Goal: Transaction & Acquisition: Purchase product/service

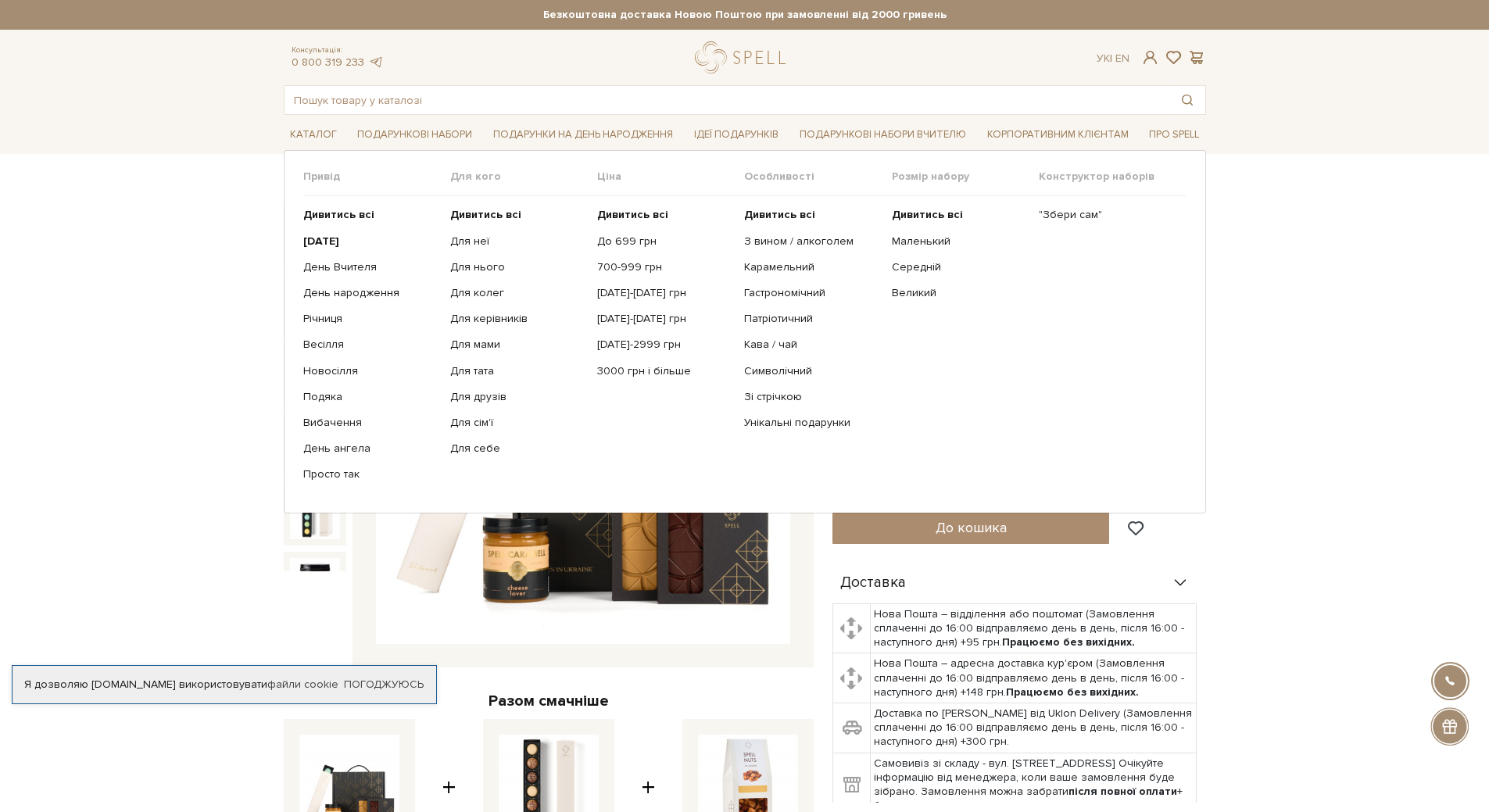
click at [431, 121] on li "Подарункові набори Привід Дивитись всі" at bounding box center [414, 135] width 127 height 37
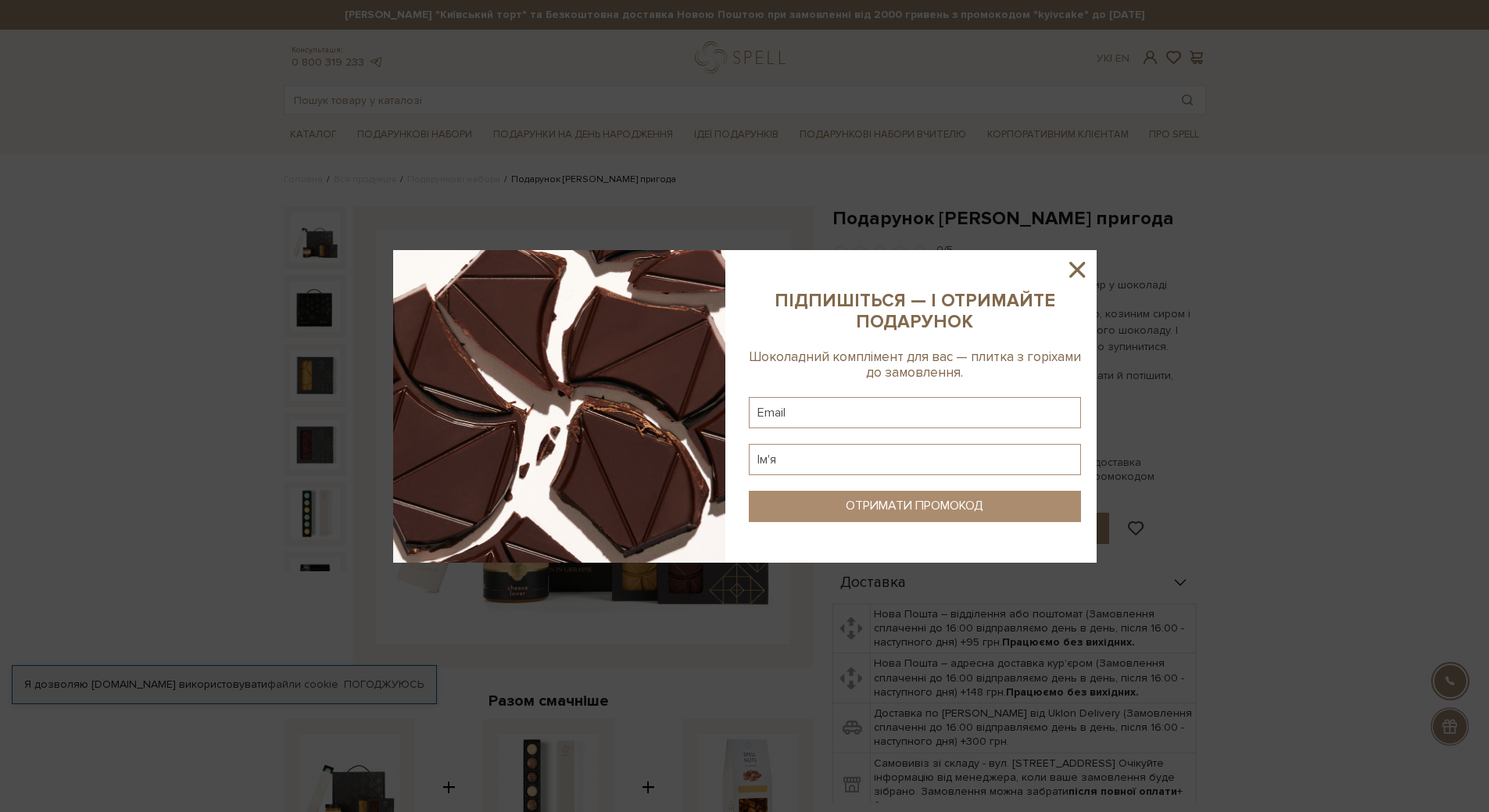
click at [1070, 264] on icon at bounding box center [1078, 269] width 16 height 16
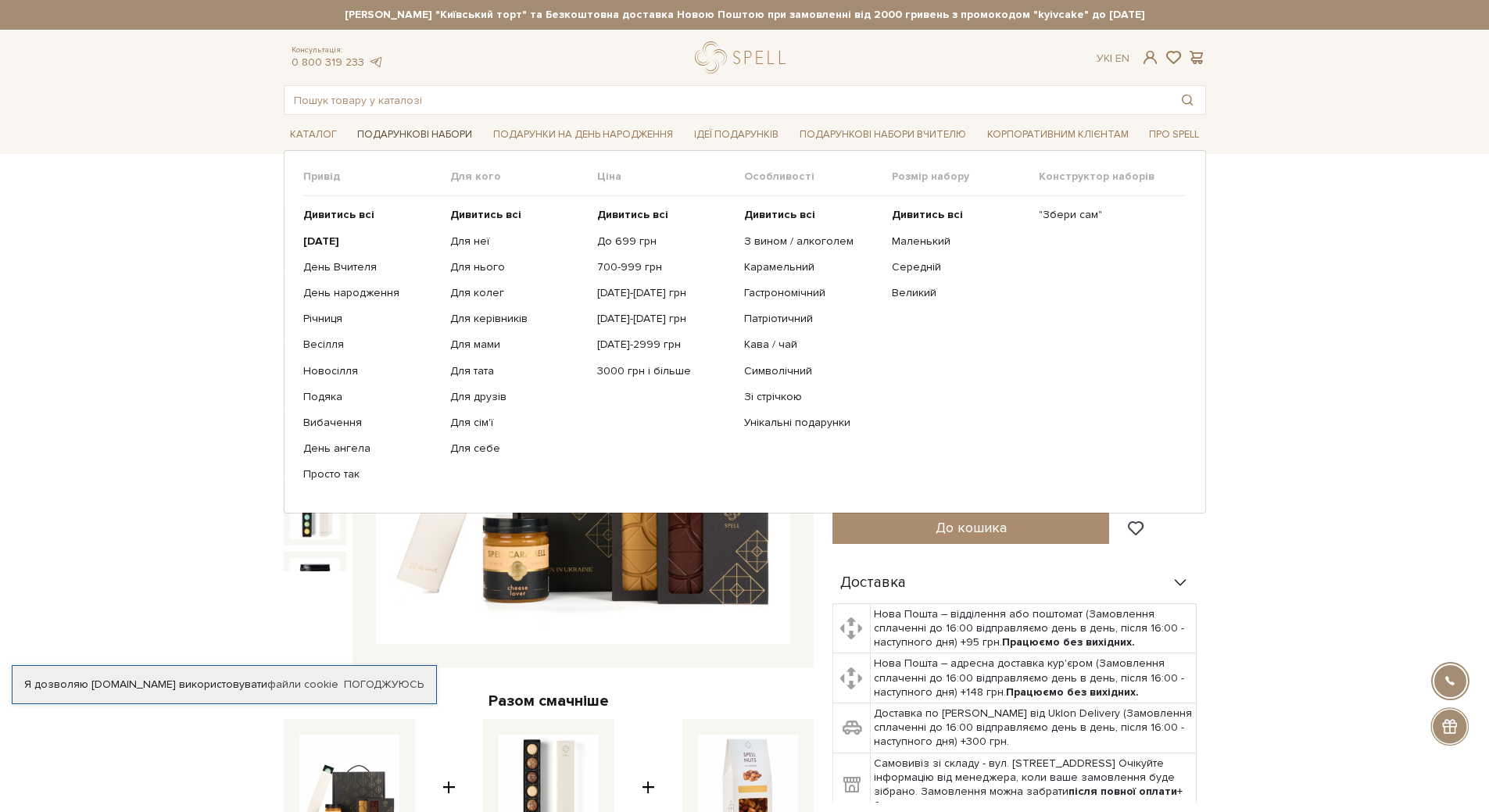
click at [424, 133] on link "Подарункові набори" at bounding box center [414, 134] width 127 height 24
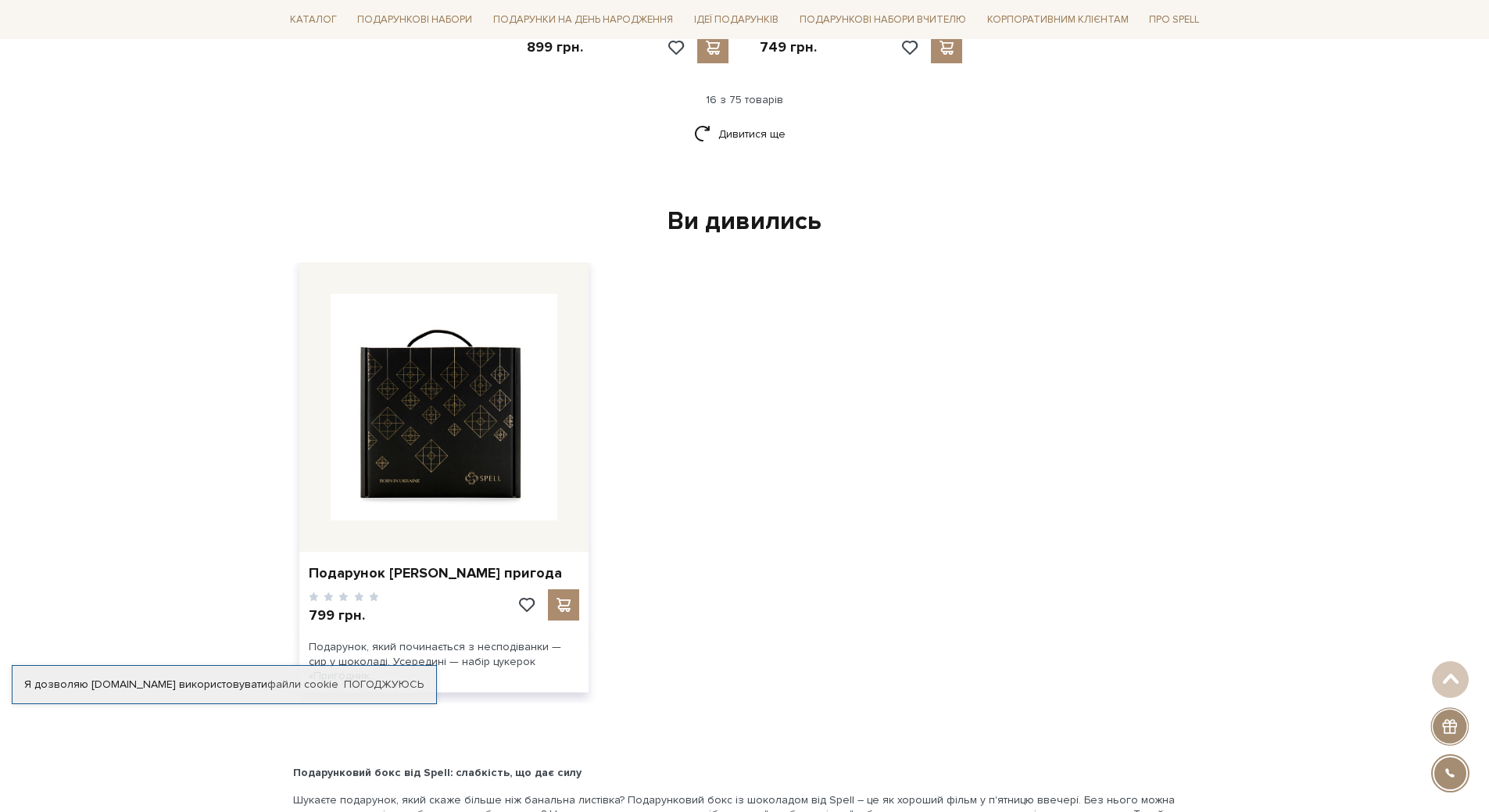
scroll to position [2267, 0]
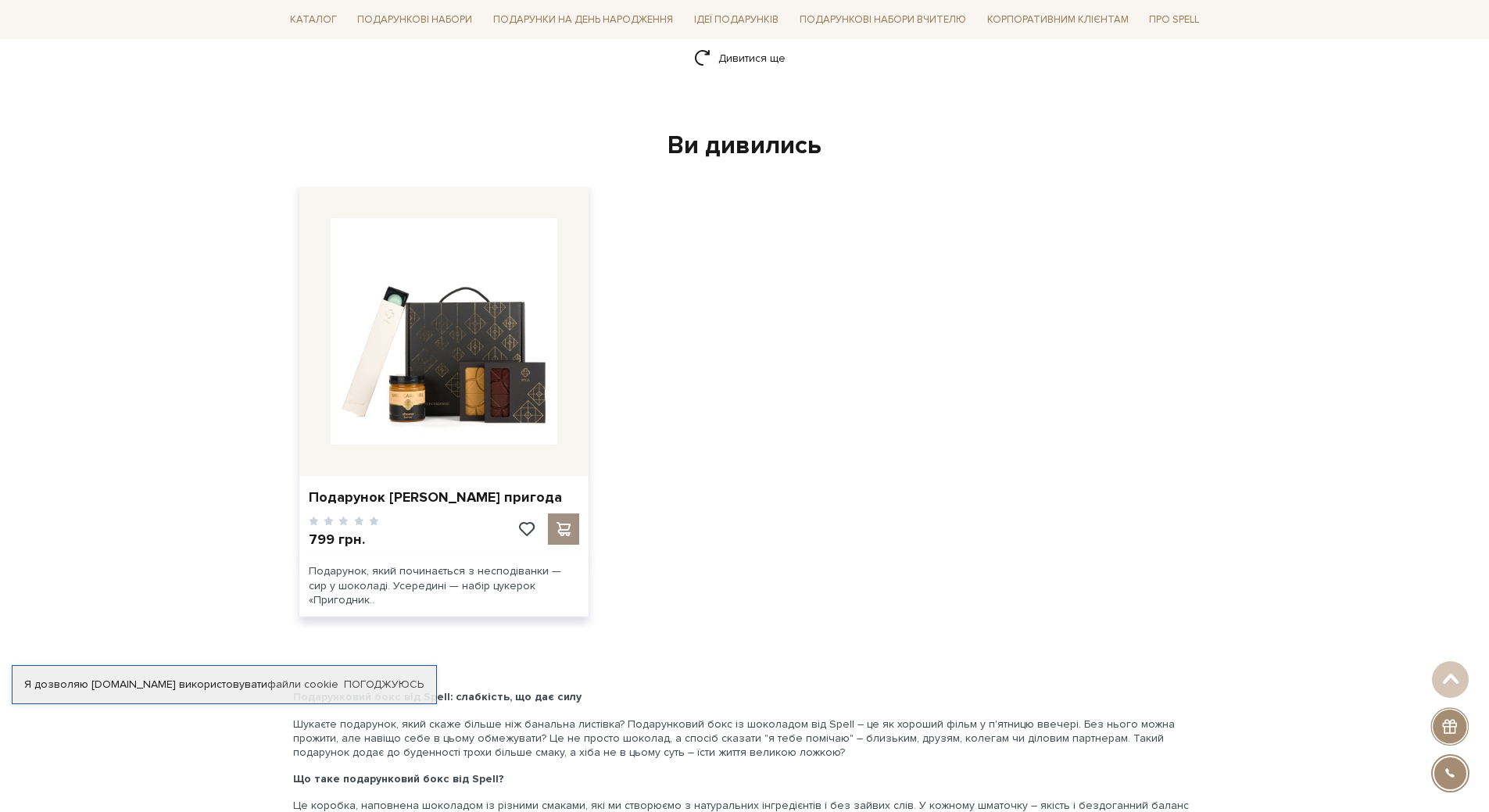
drag, startPoint x: 563, startPoint y: 522, endPoint x: 564, endPoint y: 510, distance: 12.0
click at [563, 522] on span at bounding box center [563, 529] width 19 height 14
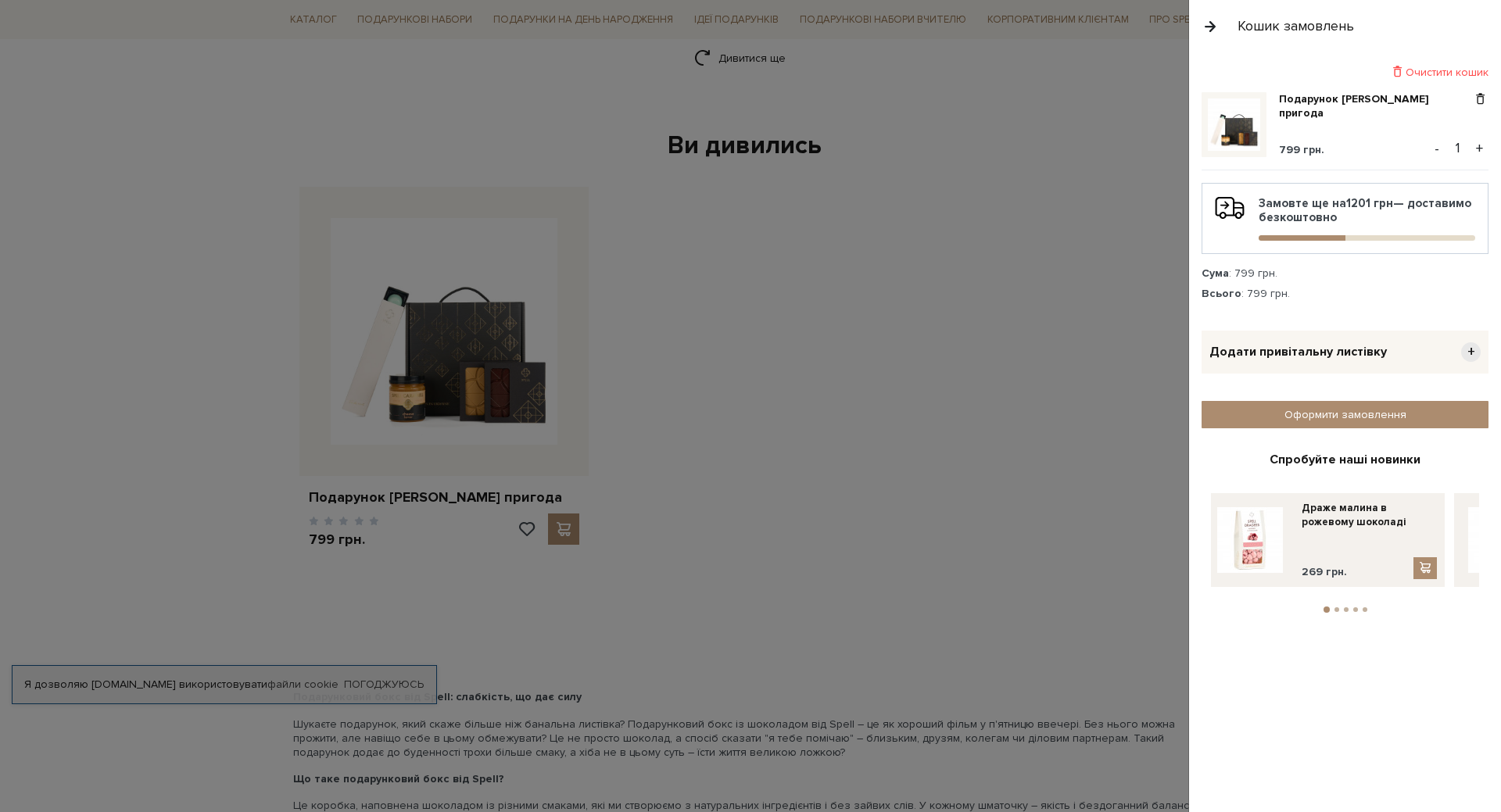
click at [1204, 21] on button "button" at bounding box center [1210, 26] width 18 height 27
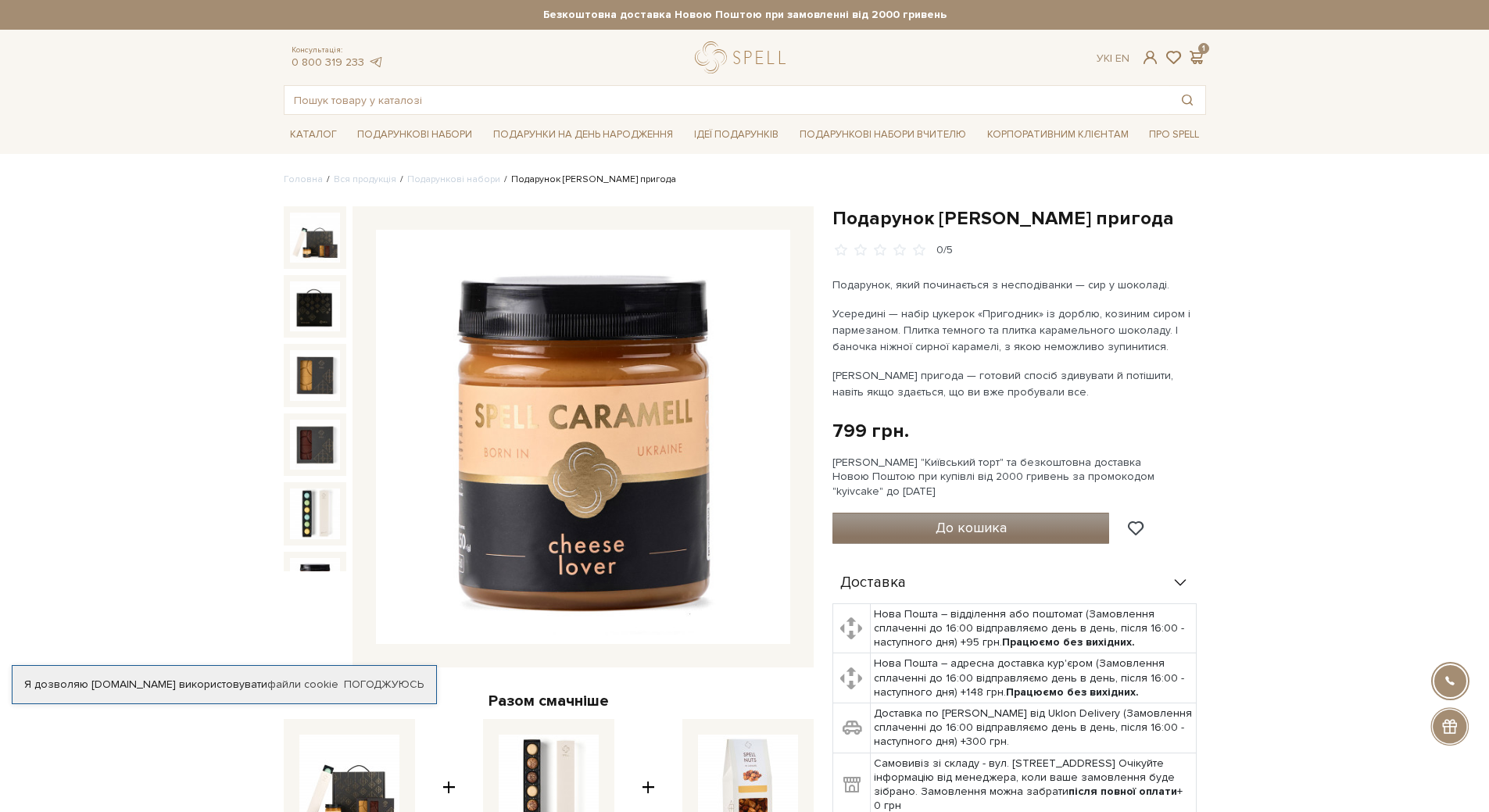
click at [887, 528] on button "До кошика" at bounding box center [971, 528] width 277 height 31
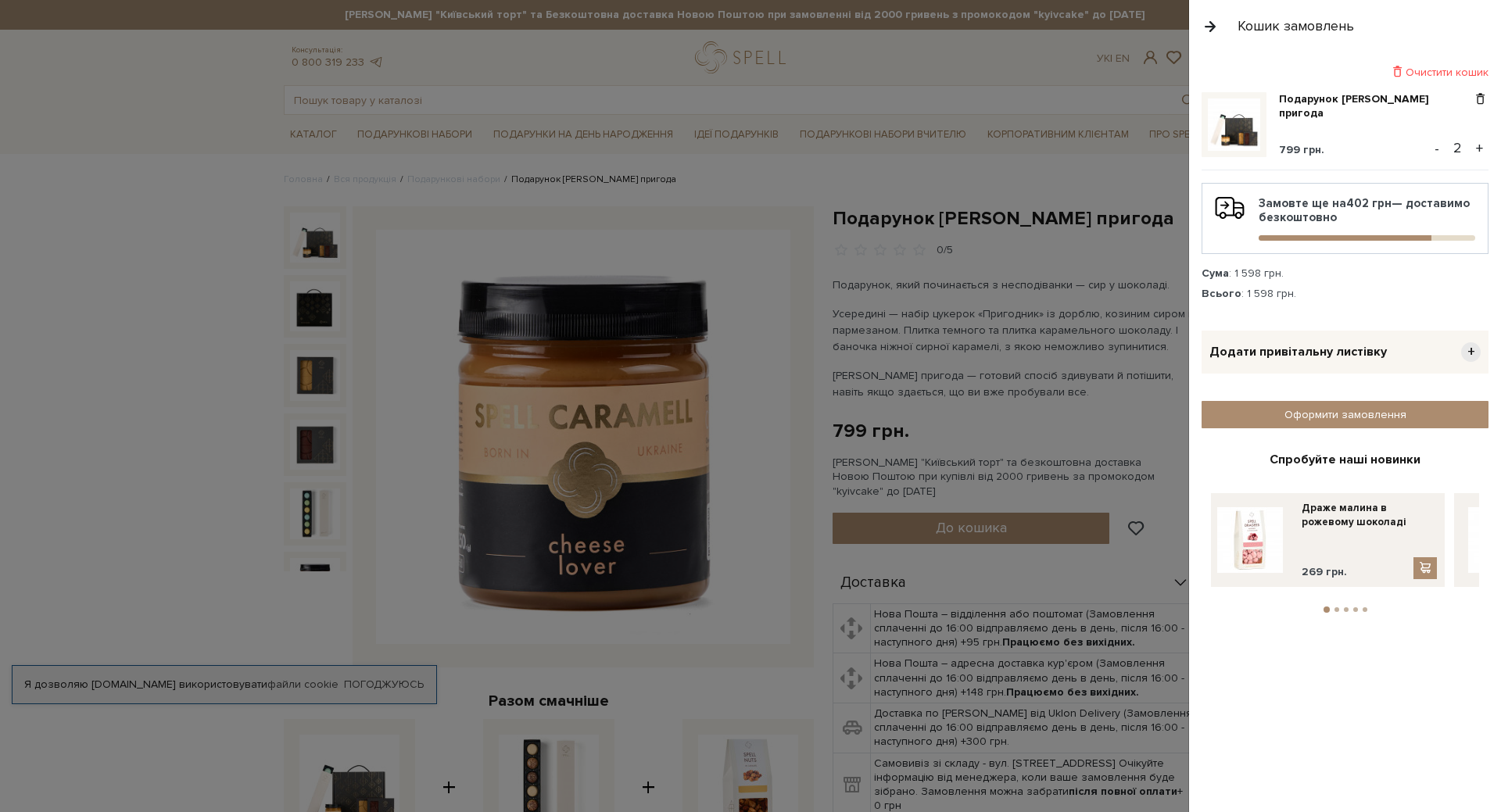
click at [1433, 150] on button "-" at bounding box center [1437, 149] width 16 height 23
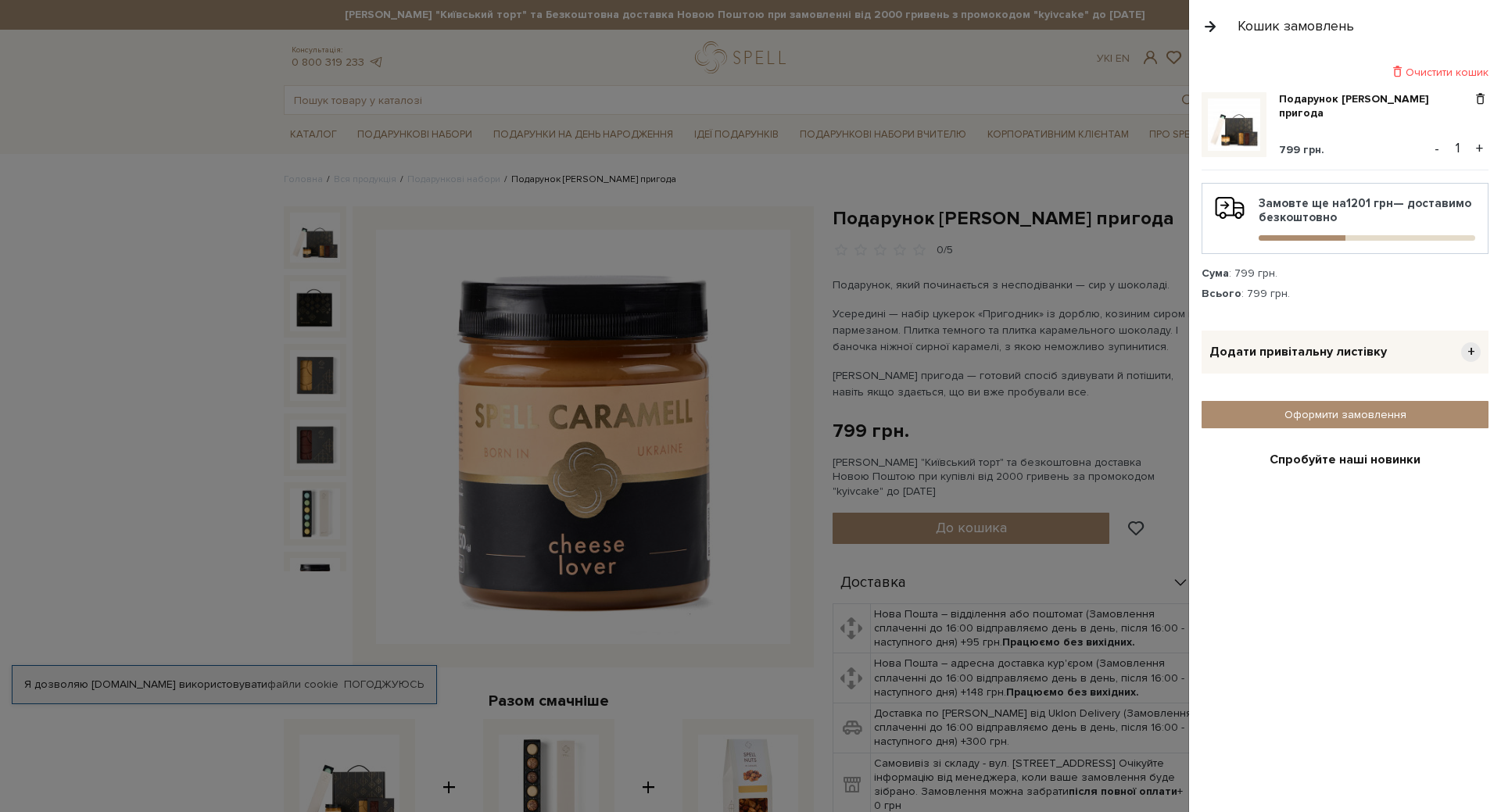
click at [1206, 29] on button "button" at bounding box center [1210, 26] width 18 height 27
